Goal: Task Accomplishment & Management: Manage account settings

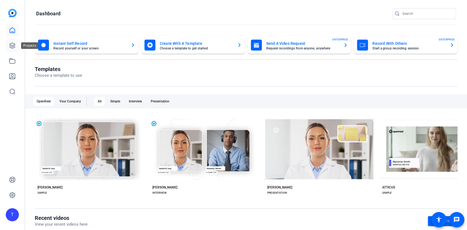
click at [9, 49] on link at bounding box center [12, 45] width 13 height 13
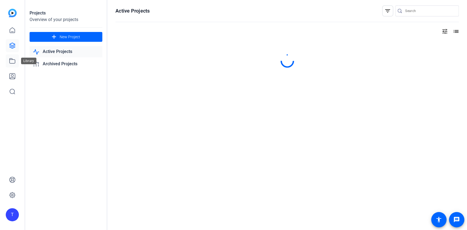
click at [10, 59] on icon at bounding box center [12, 61] width 5 height 5
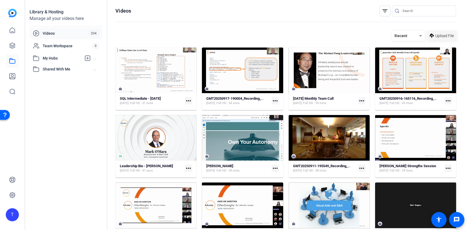
click at [435, 37] on span "Upload File" at bounding box center [444, 36] width 19 height 6
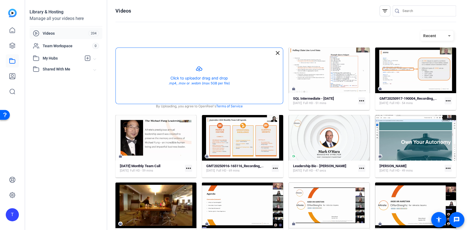
click at [215, 67] on button "button" at bounding box center [199, 76] width 167 height 56
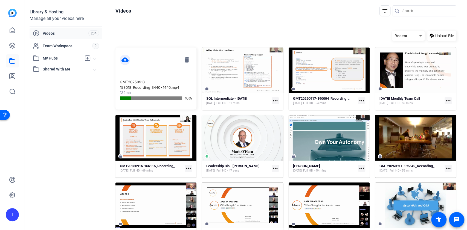
click at [361, 102] on mat-icon "more_horiz" at bounding box center [361, 100] width 7 height 7
click at [320, 98] on div at bounding box center [233, 115] width 467 height 230
click at [302, 102] on span "[DATE]" at bounding box center [297, 103] width 9 height 4
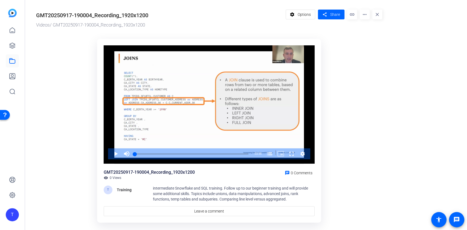
click at [366, 15] on mat-icon "more_horiz" at bounding box center [365, 15] width 10 height 10
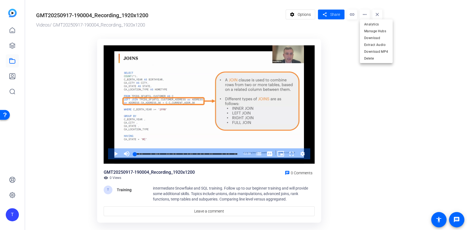
click at [326, 33] on div at bounding box center [233, 115] width 467 height 230
click at [300, 12] on span "Options" at bounding box center [304, 14] width 13 height 10
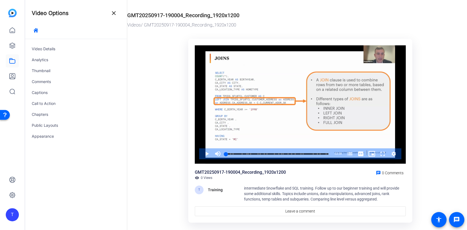
click at [184, 13] on div "GMT20250917-190004_Recording_1920x1200" at bounding box center [183, 15] width 112 height 8
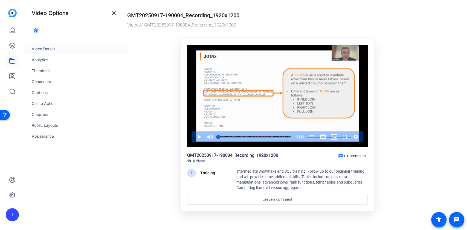
click at [58, 51] on div "Video Details" at bounding box center [76, 49] width 102 height 11
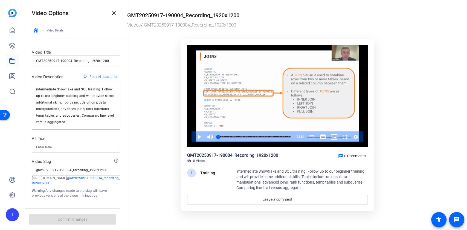
click at [76, 58] on input "GMT20250917-190004_Recording_1920x1200" at bounding box center [76, 61] width 80 height 7
type input "S"
type input "s"
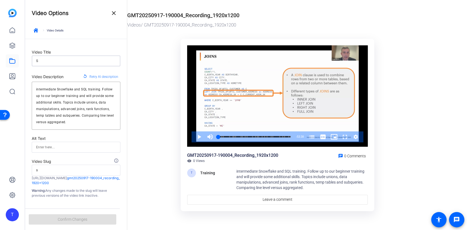
type input "SQ"
type input "sq"
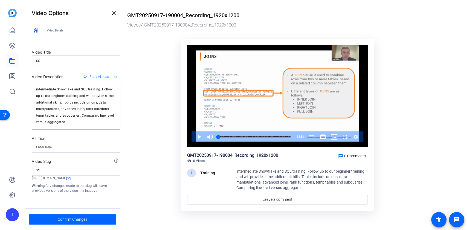
type input "SQL"
type input "sql"
type input "SQL"
type input "sql"
type input "SQL I"
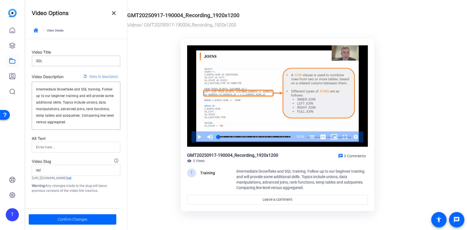
type input "sql-i"
type input "SQL In"
type input "sql-in"
type input "SQL Int"
type input "sql-int"
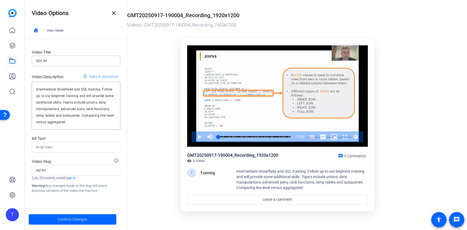
type input "SQL Inte"
type input "sql-inte"
type input "SQL Inter"
type input "sql-inter"
type input "SQL Interm"
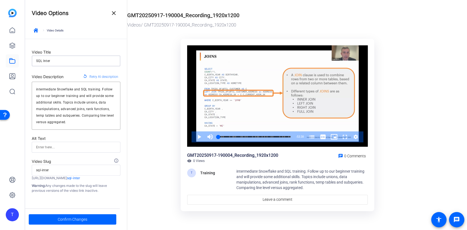
type input "sql-interm"
type input "SQL Interme"
type input "sql-interme"
type input "SQL Intermed"
type input "sql-intermed"
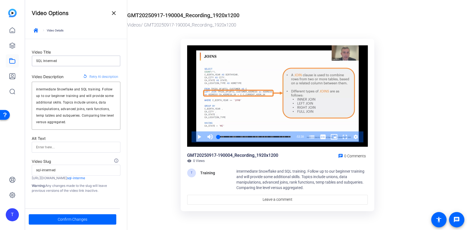
type input "SQL Intermedi"
type input "sql-intermedi"
type input "SQL Intermedia"
type input "sql-intermedia"
type input "SQL Intermediat"
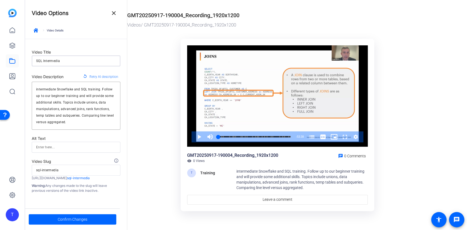
type input "sql-intermediat"
type input "SQL Intermediate"
type input "sql-intermediate"
type input "SQL Intermediate"
type input "sql-intermediate"
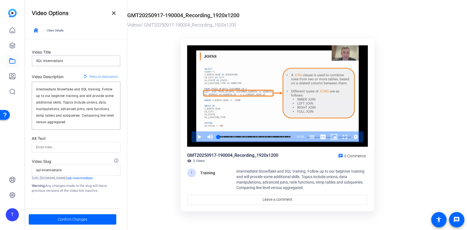
type input "SQL Intermediate F"
type input "sql-intermediate-f"
type input "SQL Intermediate Fo"
type input "sql-intermediate-fo"
type input "SQL Intermediate Foo"
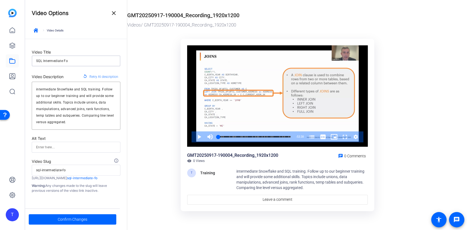
type input "sql-intermediate-foo"
type input "SQL Intermediate Foot"
type input "sql-intermediate-foot"
type input "SQL Intermediate Foota"
type input "sql-intermediate-foota"
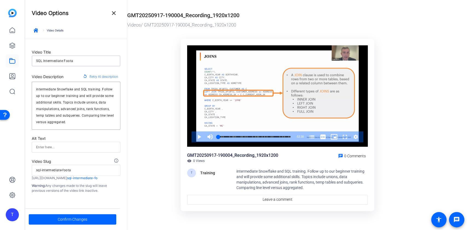
type input "SQL Intermediate Footag"
type input "sql-intermediate-footag"
type input "SQL Intermediate Footage"
type input "sql-intermediate-footage"
type input "SQL Intermediate Footage"
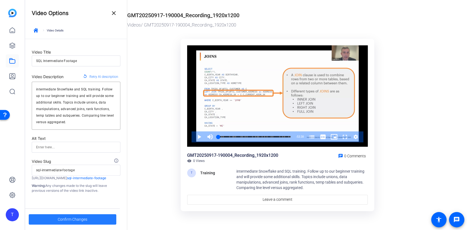
click at [85, 223] on span "Confirm Changes" at bounding box center [73, 220] width 30 height 10
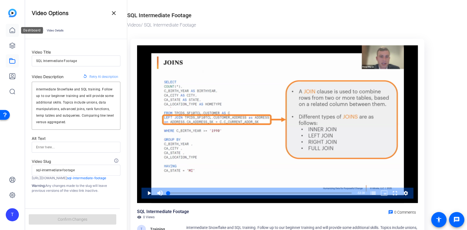
click at [13, 33] on icon at bounding box center [12, 30] width 7 height 7
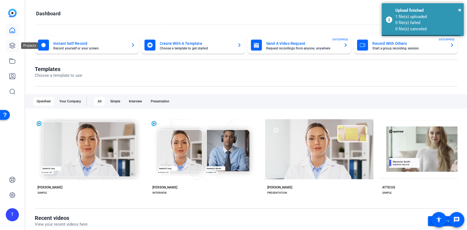
click at [14, 44] on icon at bounding box center [12, 45] width 5 height 5
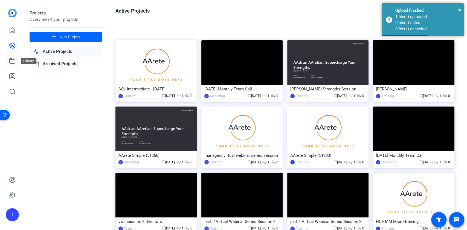
click at [13, 59] on icon at bounding box center [12, 61] width 7 height 7
